Goal: Check status

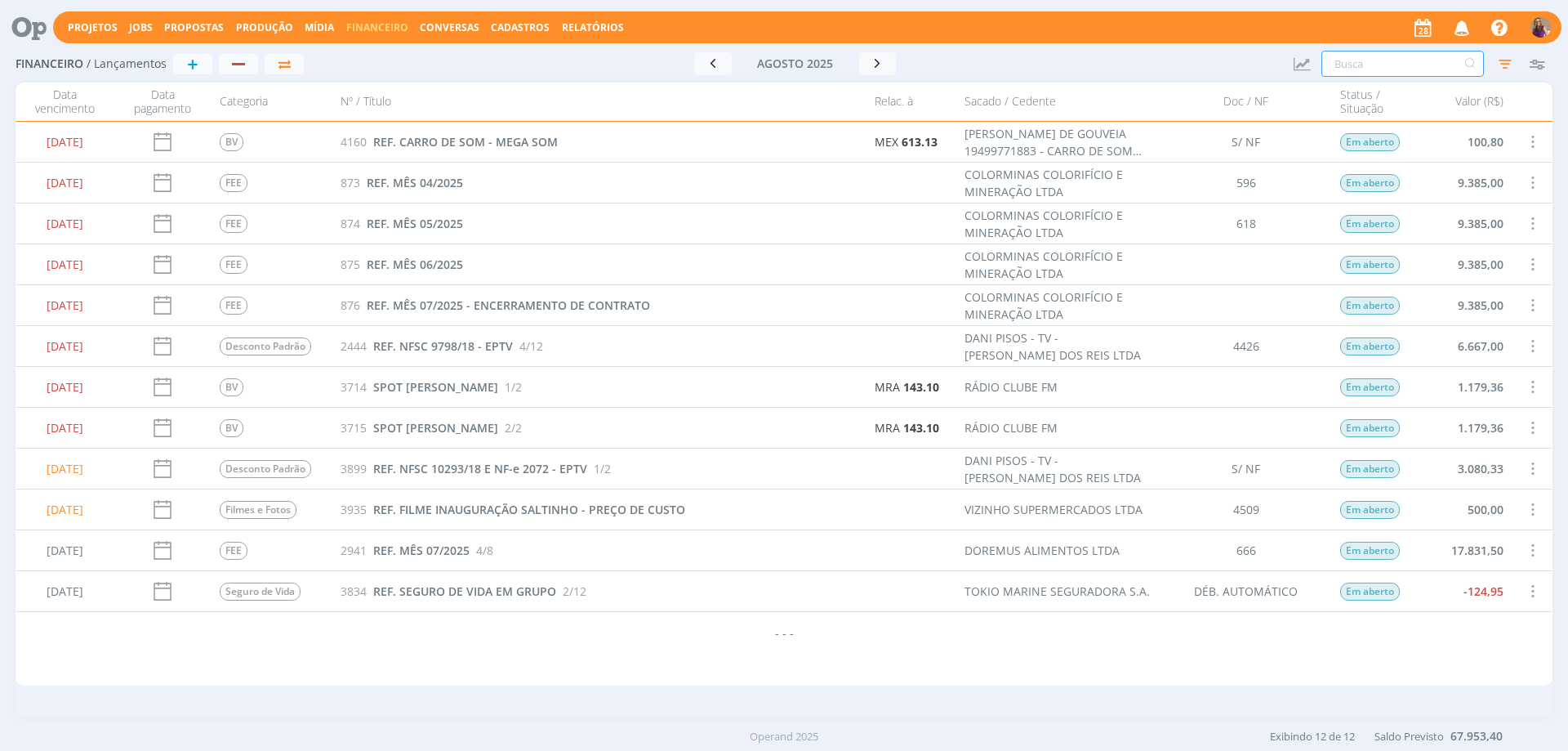
click at [1354, 62] on input "text" at bounding box center [1403, 63] width 163 height 26
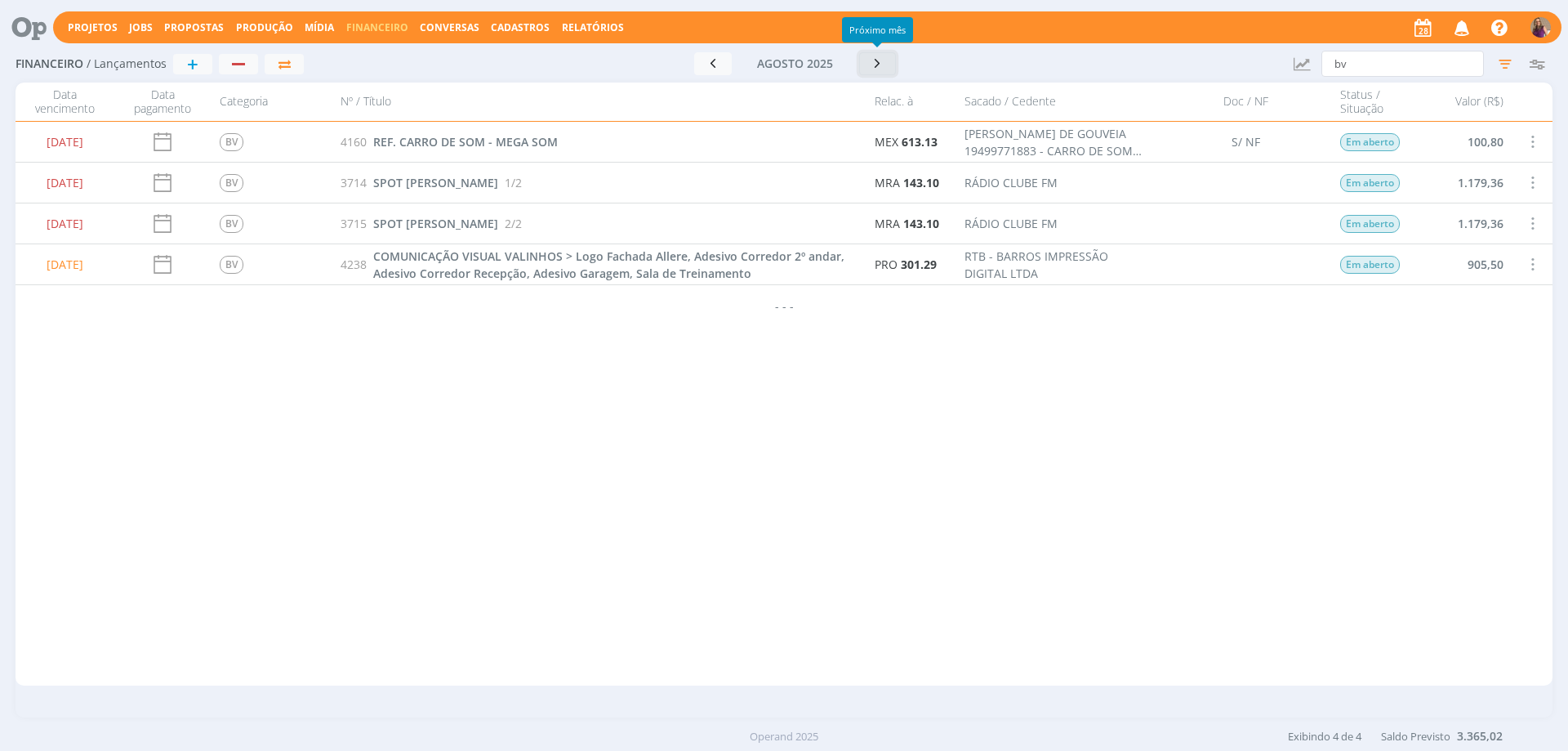
click at [879, 61] on icon "button" at bounding box center [878, 63] width 16 height 16
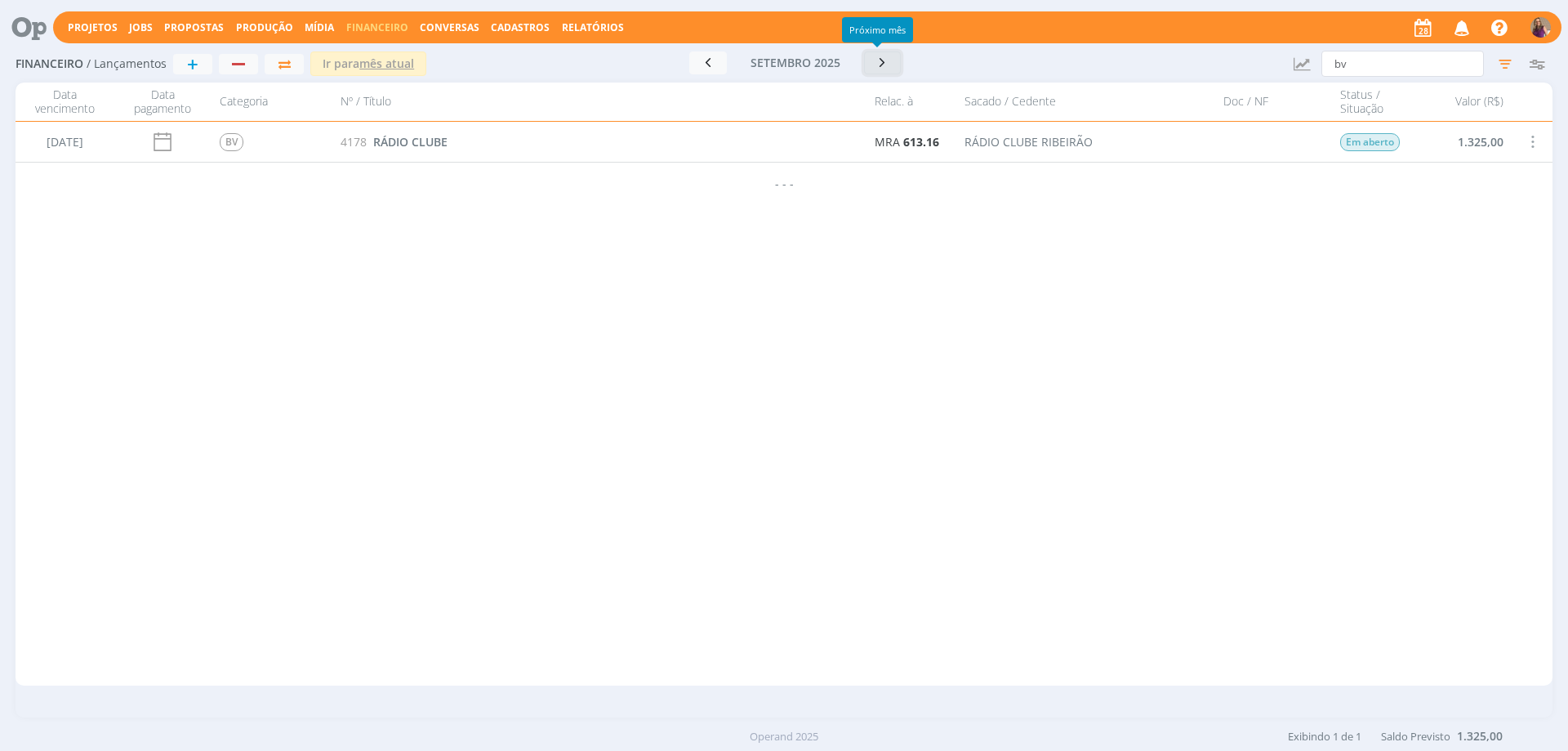
click at [879, 68] on icon "button" at bounding box center [882, 62] width 16 height 16
click at [875, 66] on icon "button" at bounding box center [878, 62] width 16 height 16
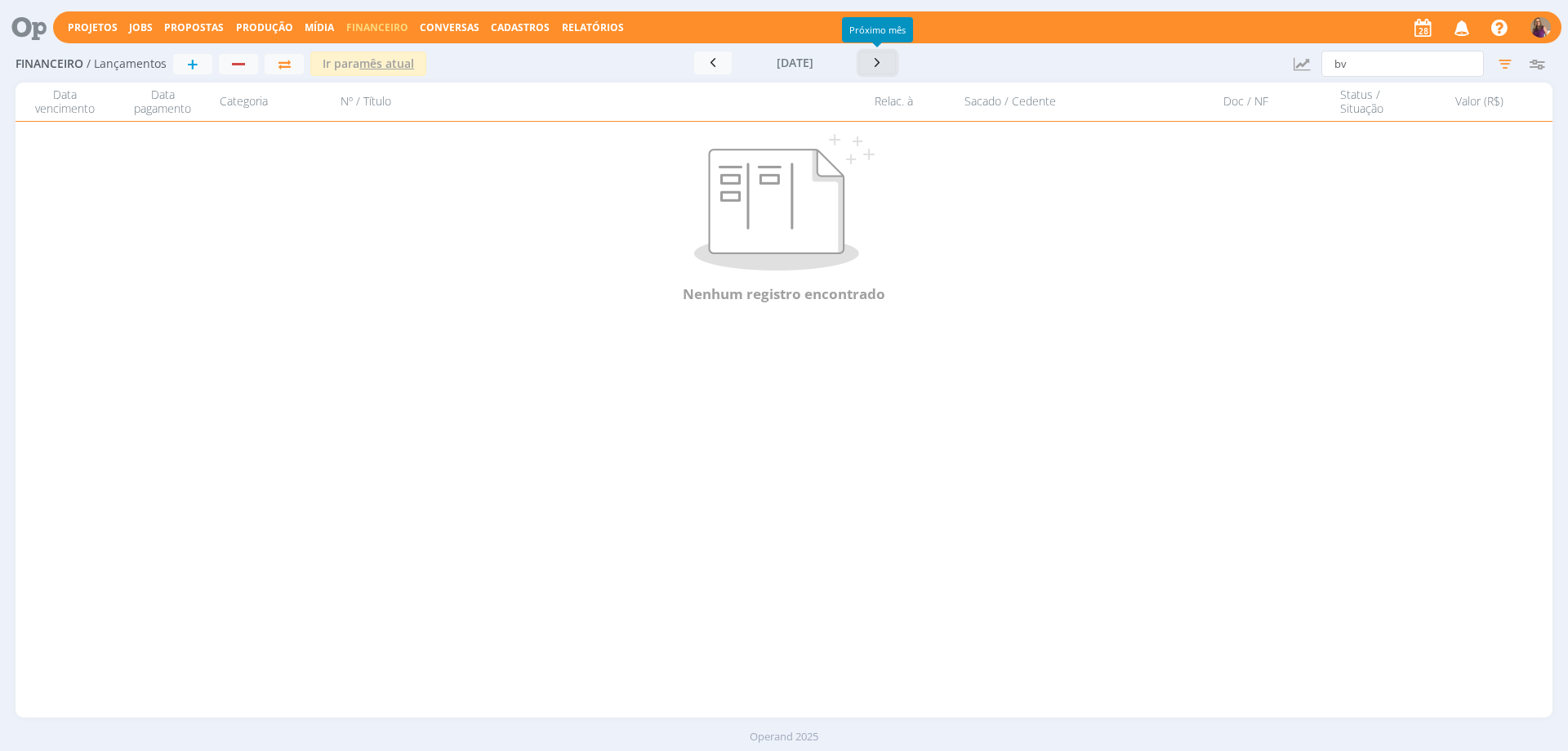
click at [875, 66] on button "button" at bounding box center [877, 62] width 37 height 23
click at [716, 65] on button "button" at bounding box center [713, 62] width 37 height 23
click at [718, 65] on button "button" at bounding box center [713, 62] width 37 height 23
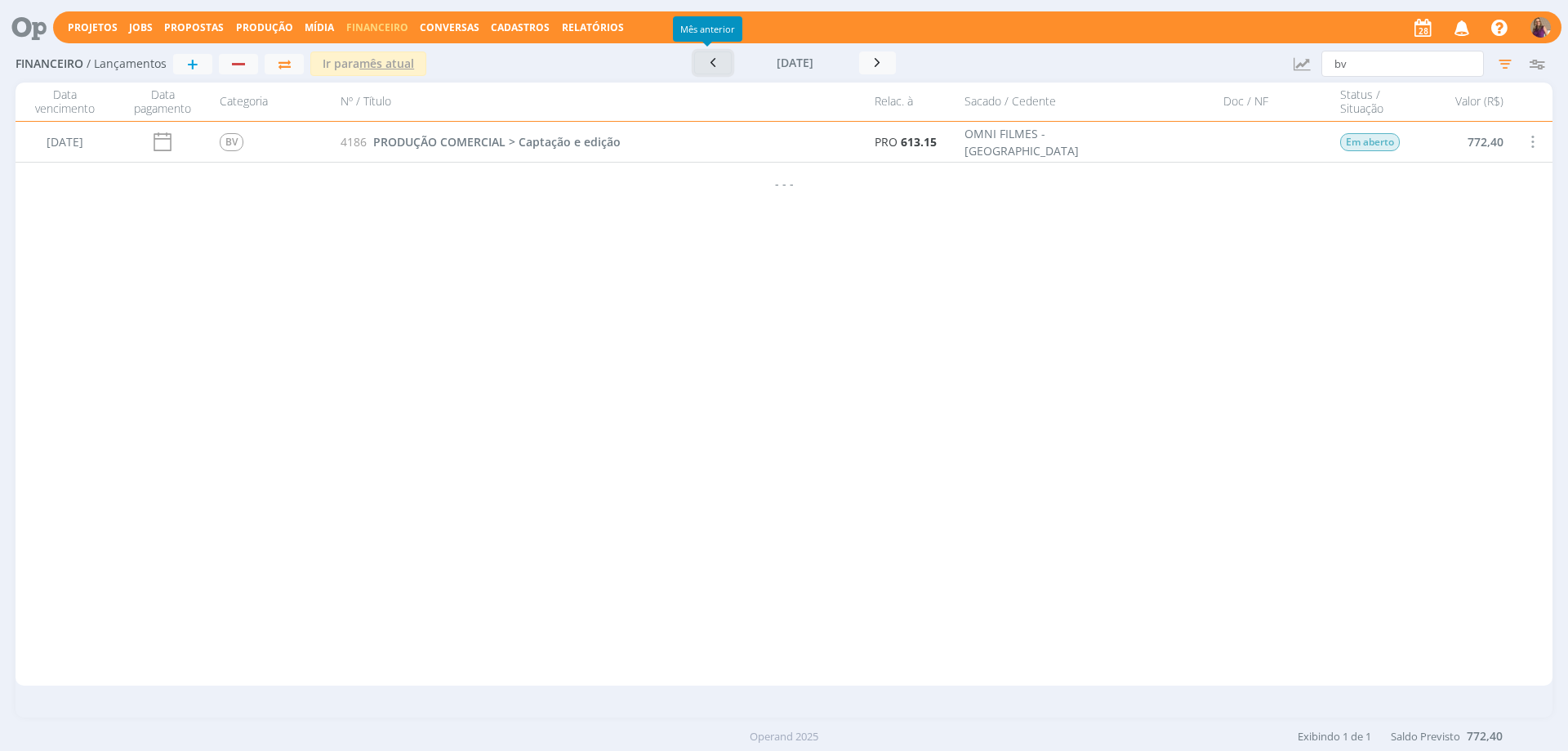
click at [718, 65] on button "button" at bounding box center [713, 62] width 37 height 23
click at [713, 68] on icon "button" at bounding box center [707, 62] width 16 height 16
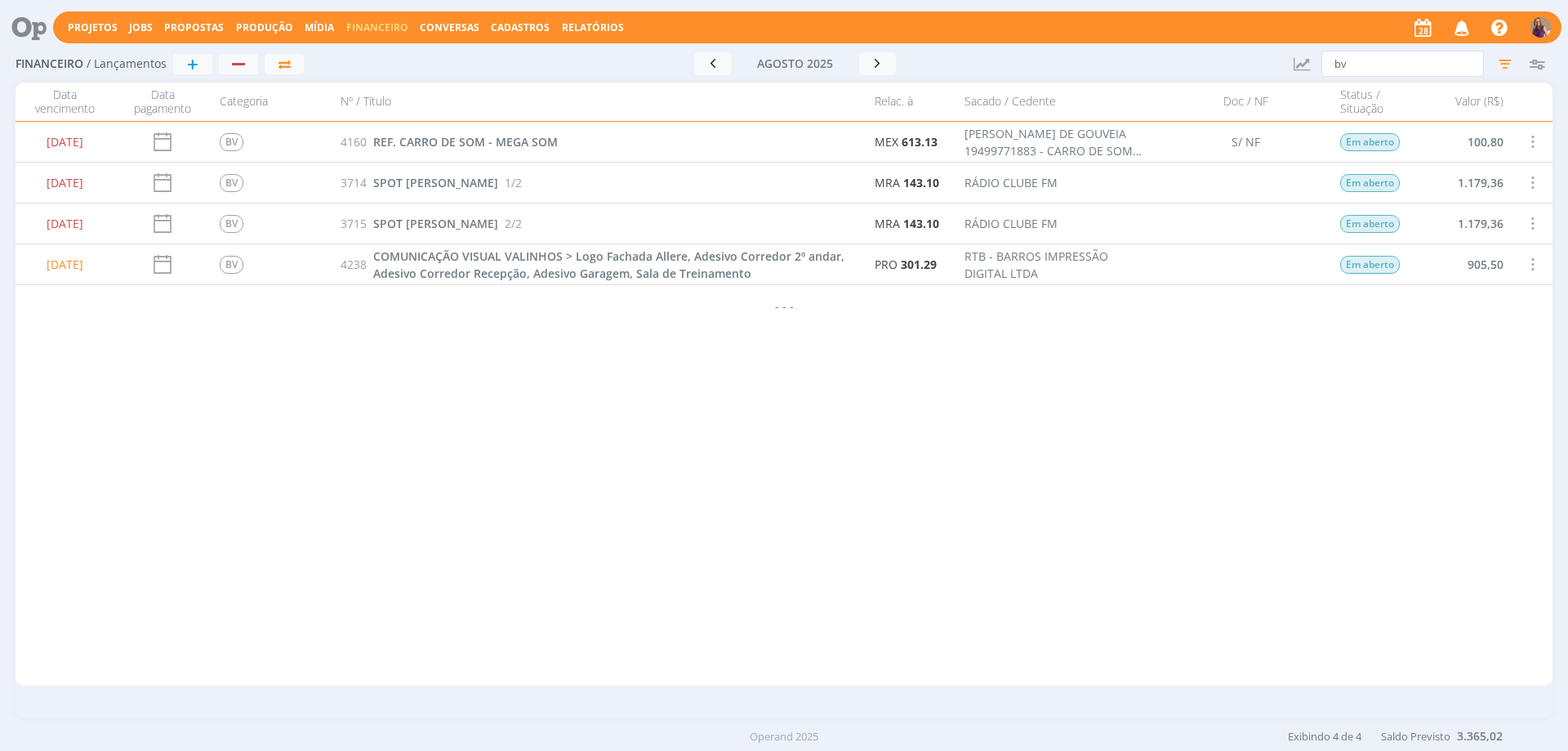
click at [591, 405] on div "[DATE] BV 4160 REF. CARRO DE SOM - MEGA SOM MEX 613.13 [PERSON_NAME] DE GOUVEIA…" at bounding box center [784, 404] width 1537 height 564
click at [715, 62] on icon "button" at bounding box center [713, 63] width 16 height 16
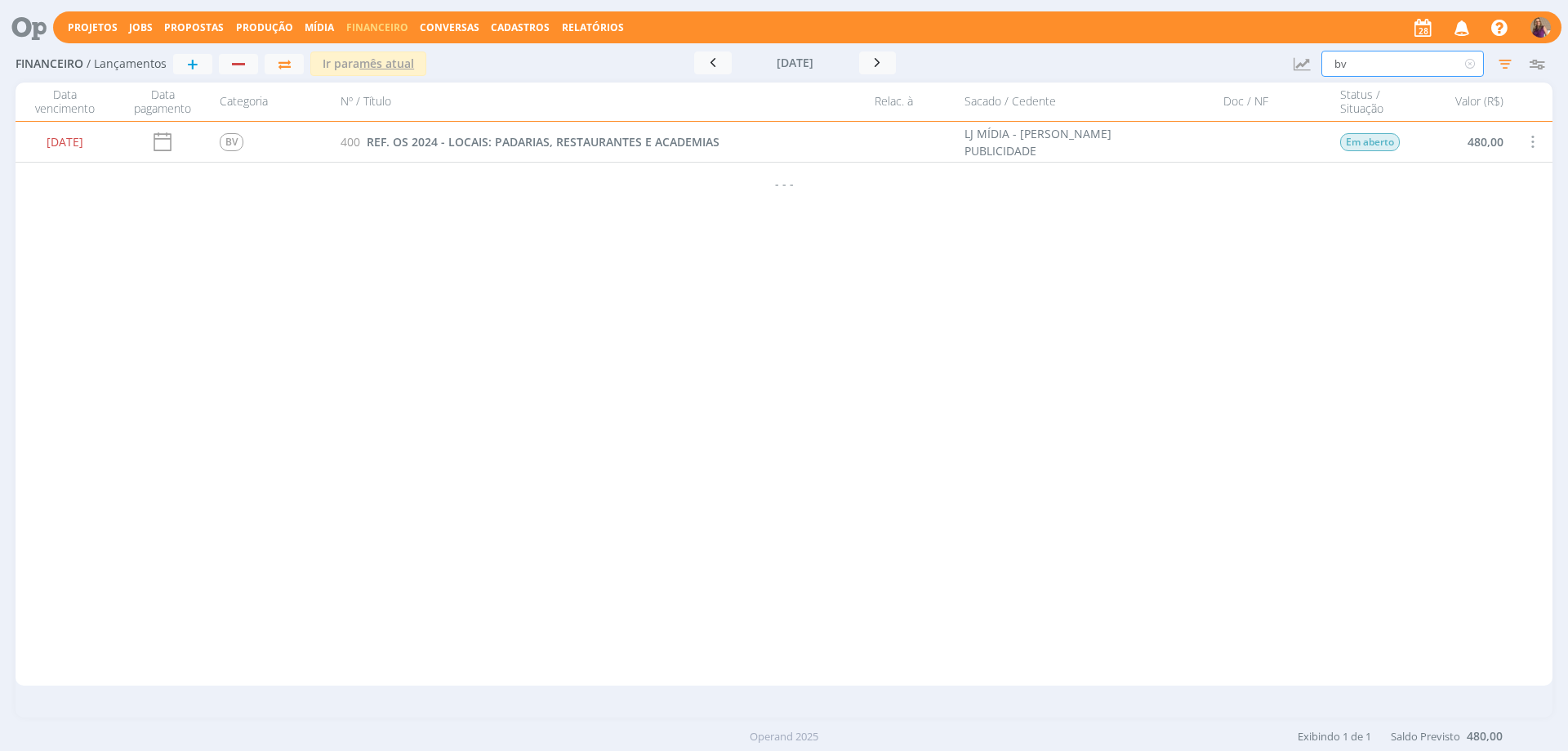
drag, startPoint x: 1391, startPoint y: 65, endPoint x: 1340, endPoint y: 61, distance: 51.2
click at [1340, 61] on input "bv" at bounding box center [1403, 63] width 163 height 26
type input "b"
